Goal: Use online tool/utility: Utilize a website feature to perform a specific function

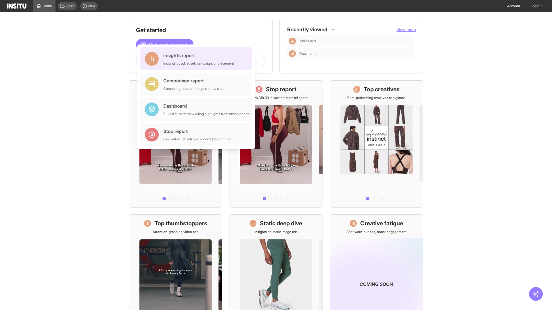
click at [197, 59] on div "Insights report Insights by ad, adset, campaign, or placement" at bounding box center [198, 59] width 71 height 14
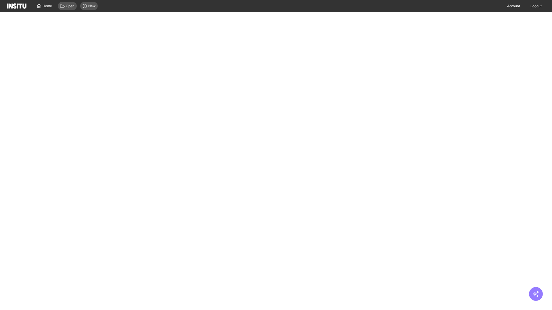
select select "**"
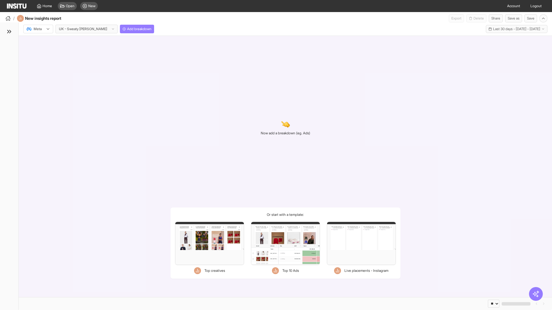
click at [38, 29] on div at bounding box center [34, 29] width 16 height 6
click at [38, 41] on span "Meta" at bounding box center [38, 41] width 8 height 5
click at [127, 29] on span "Add breakdown" at bounding box center [139, 29] width 24 height 5
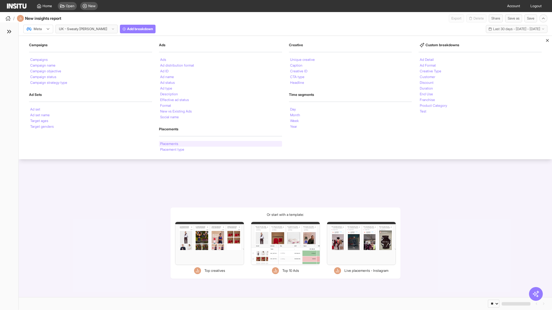
click at [170, 144] on li "Placements" at bounding box center [169, 143] width 18 height 3
